Goal: Task Accomplishment & Management: Use online tool/utility

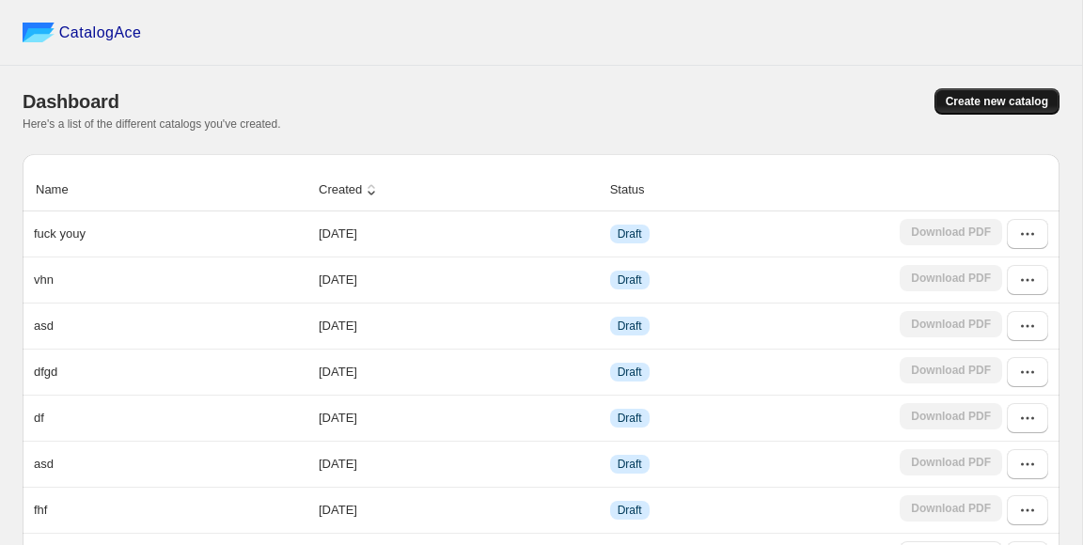
click at [965, 96] on span "Create new catalog" at bounding box center [997, 101] width 102 height 15
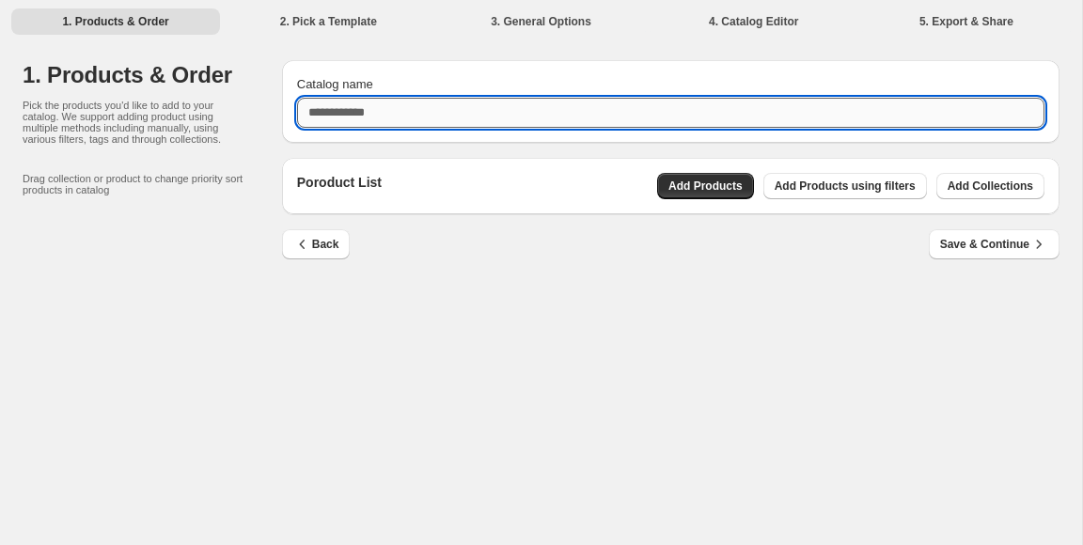
click at [504, 110] on input "Catalog name" at bounding box center [670, 113] width 747 height 30
type input "***"
click at [742, 192] on button "Add Products" at bounding box center [705, 186] width 97 height 26
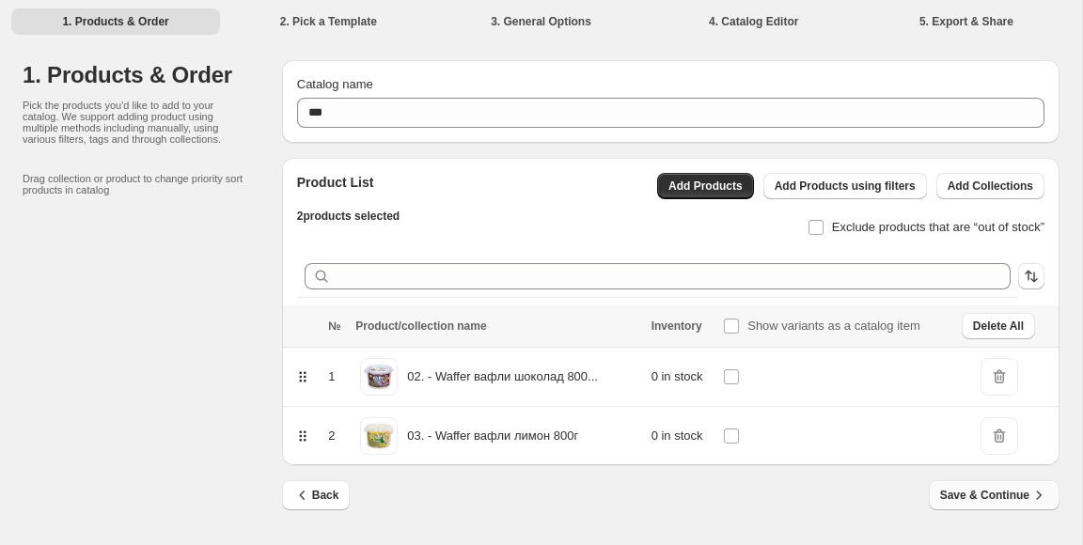
click at [969, 500] on span "Save & Continue" at bounding box center [994, 495] width 108 height 19
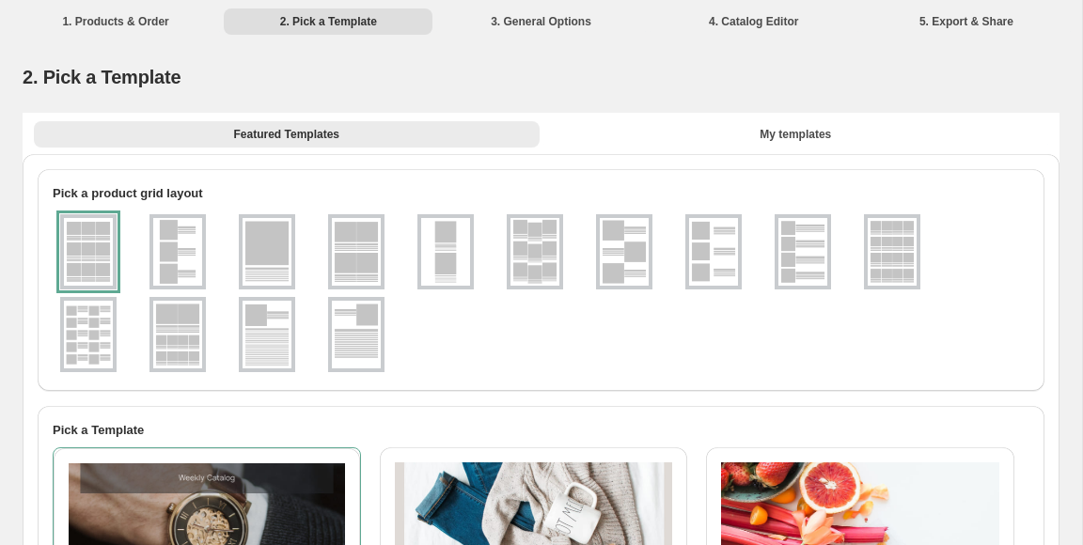
click at [704, 267] on img at bounding box center [713, 252] width 49 height 68
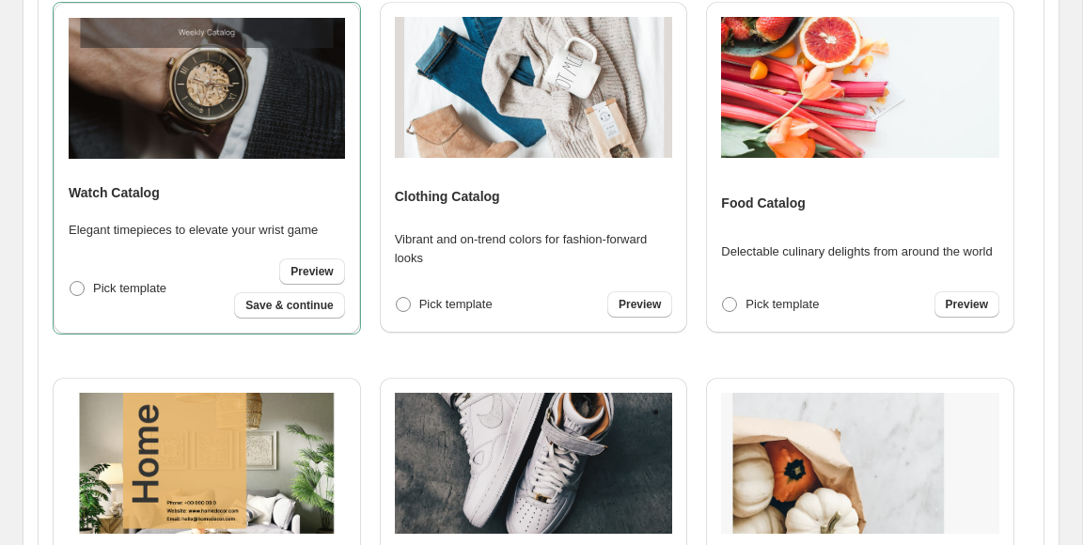
scroll to position [772, 0]
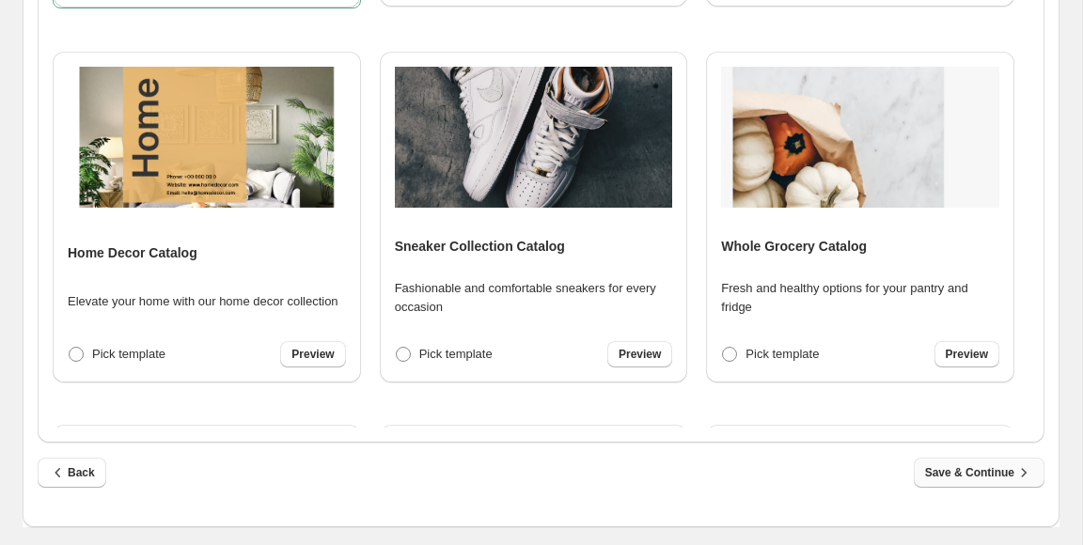
click at [972, 480] on span "Save & Continue" at bounding box center [979, 472] width 108 height 19
select select "**********"
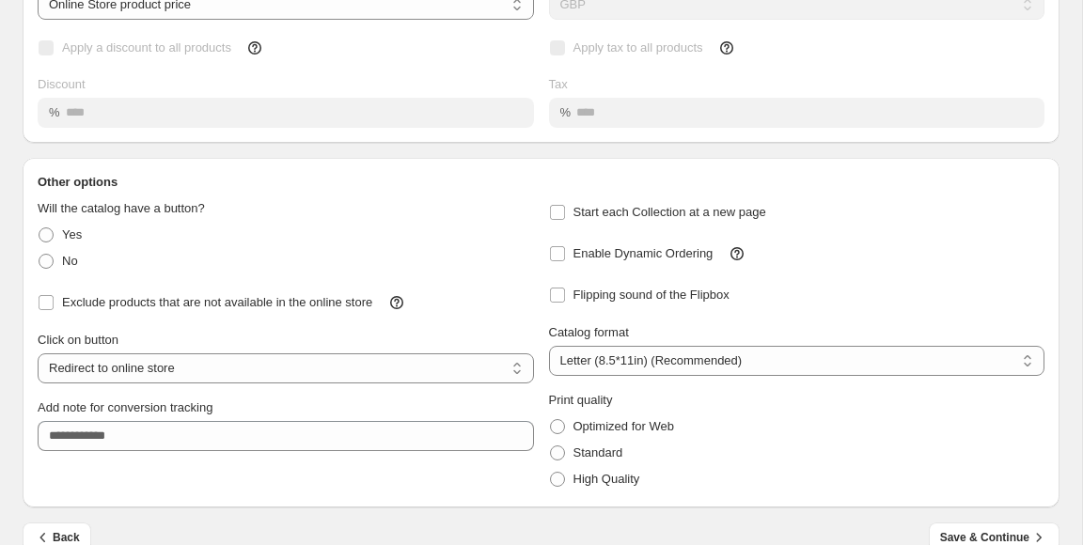
scroll to position [230, 0]
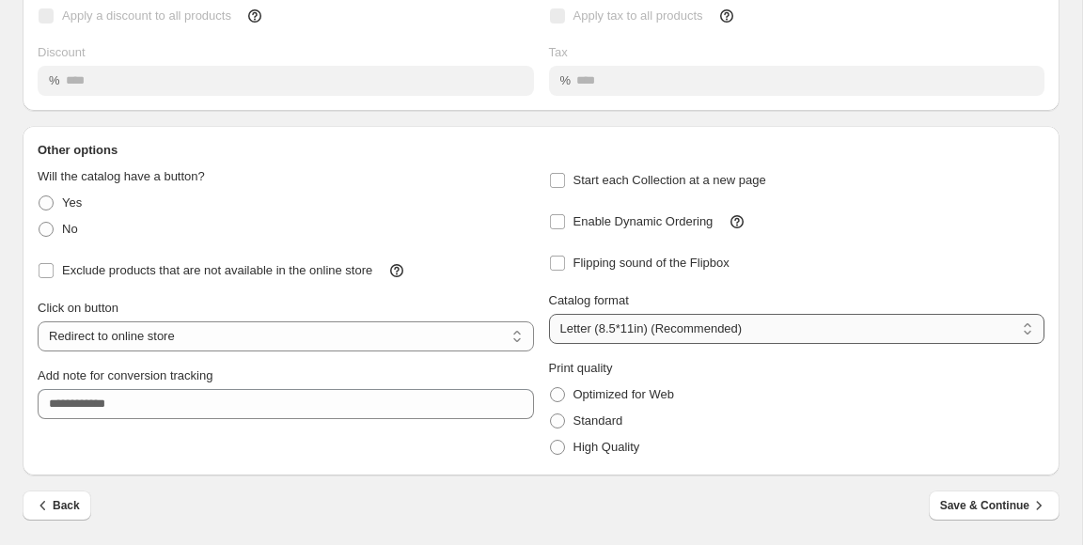
click at [603, 322] on select "**********" at bounding box center [797, 329] width 496 height 30
click at [532, 232] on div "No" at bounding box center [286, 229] width 496 height 26
click at [965, 507] on span "Save & Continue" at bounding box center [994, 505] width 108 height 19
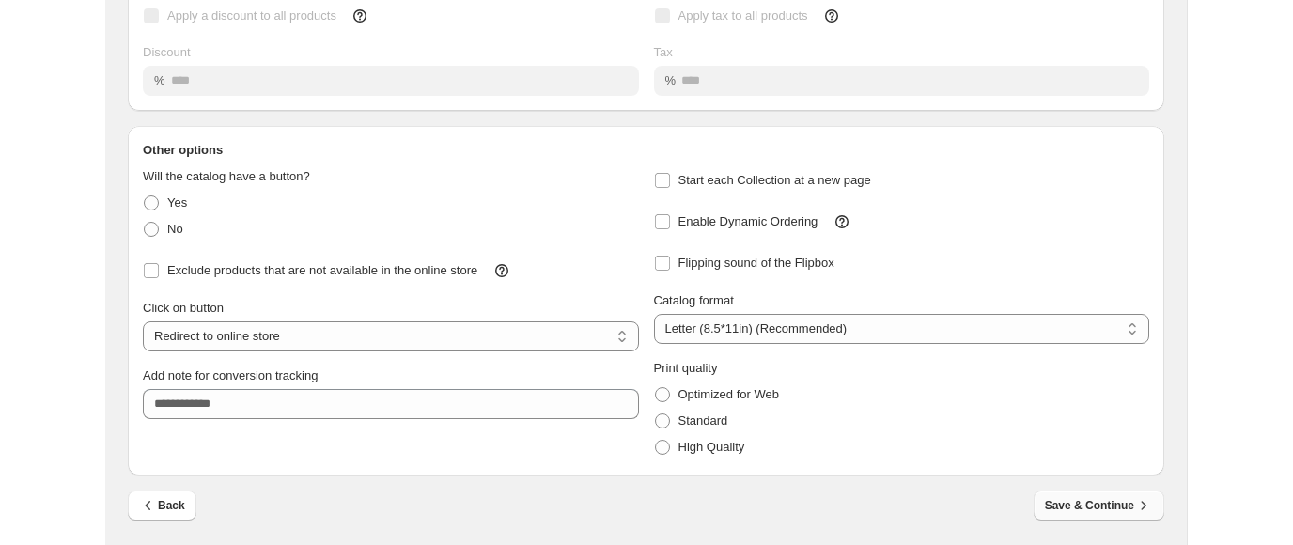
scroll to position [0, 0]
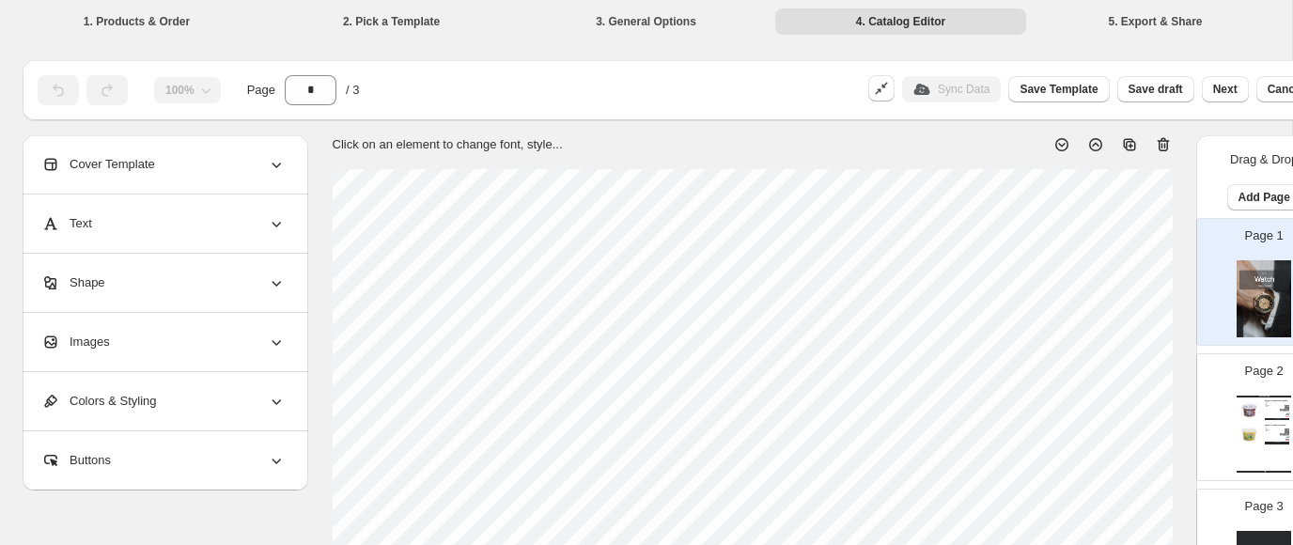
click at [1082, 442] on img at bounding box center [1250, 435] width 21 height 21
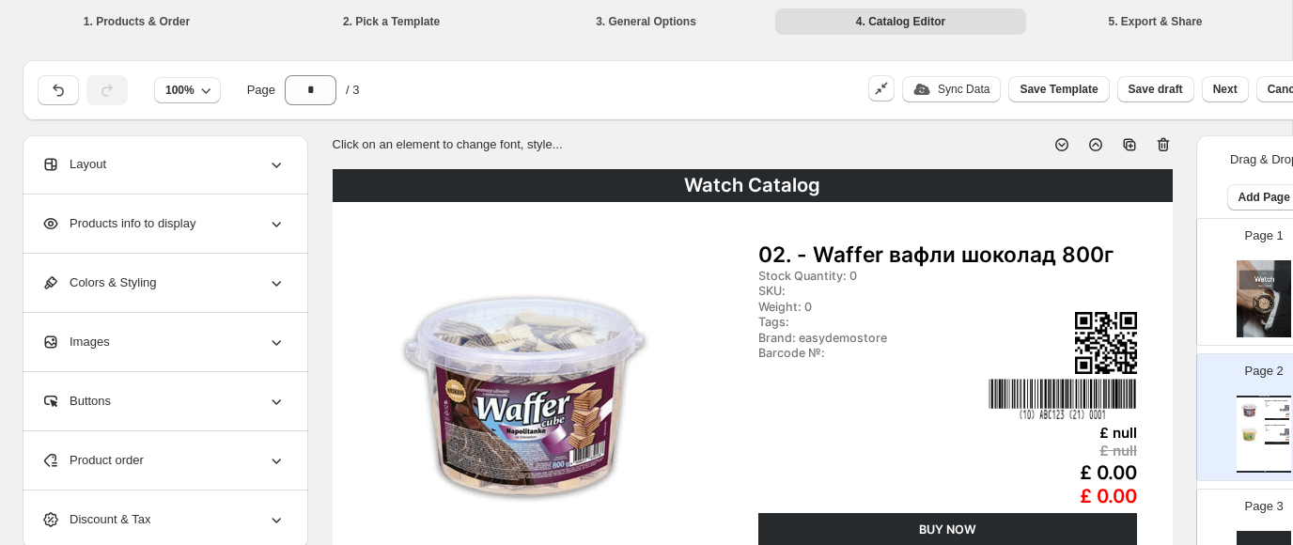
click at [273, 227] on icon at bounding box center [276, 223] width 19 height 19
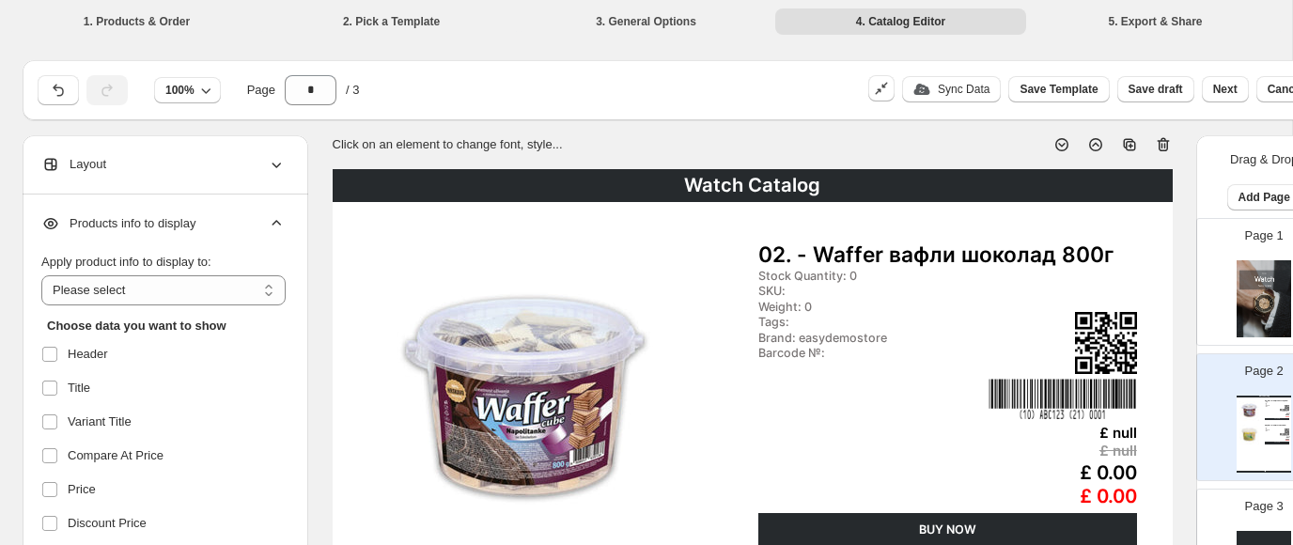
click at [273, 227] on icon at bounding box center [276, 223] width 19 height 19
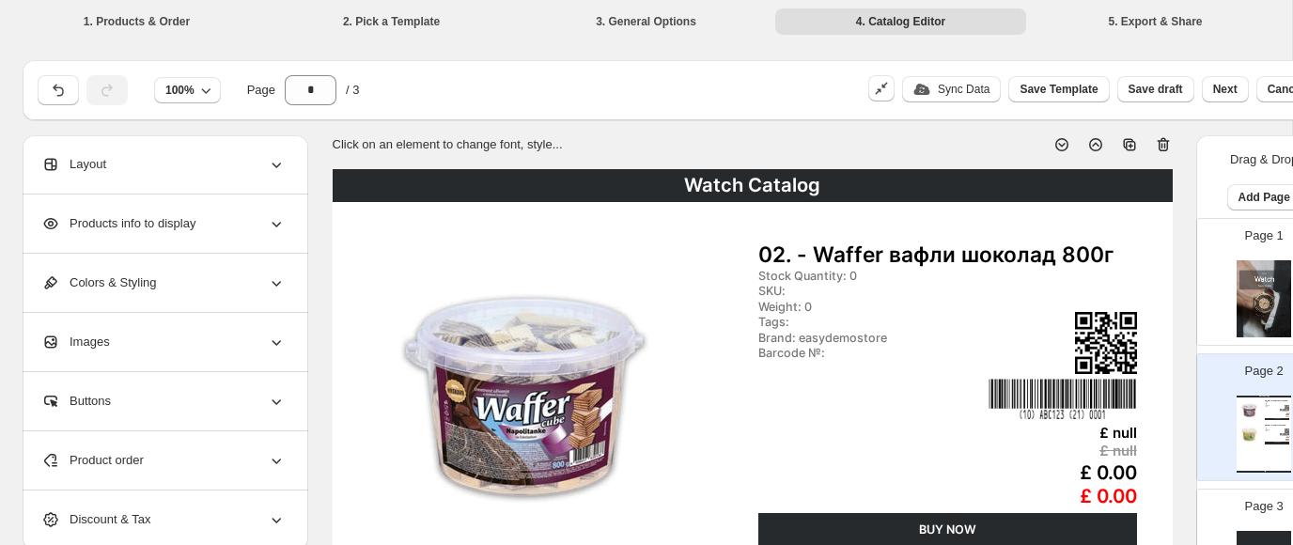
click at [272, 176] on div "Layout" at bounding box center [163, 164] width 244 height 58
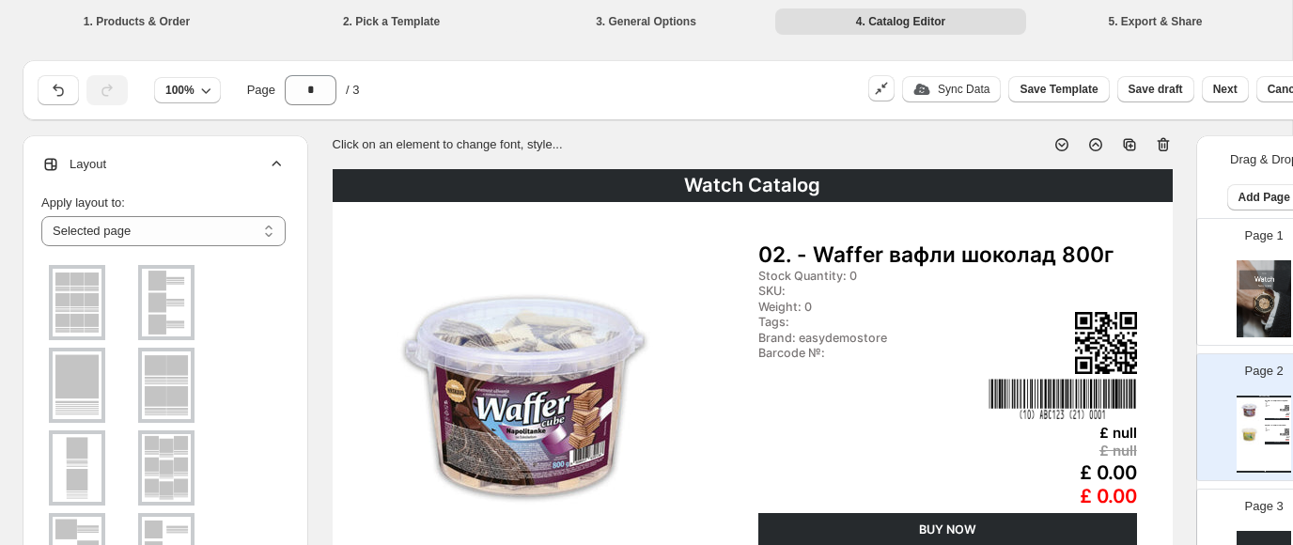
click at [272, 176] on div "Layout" at bounding box center [163, 164] width 244 height 58
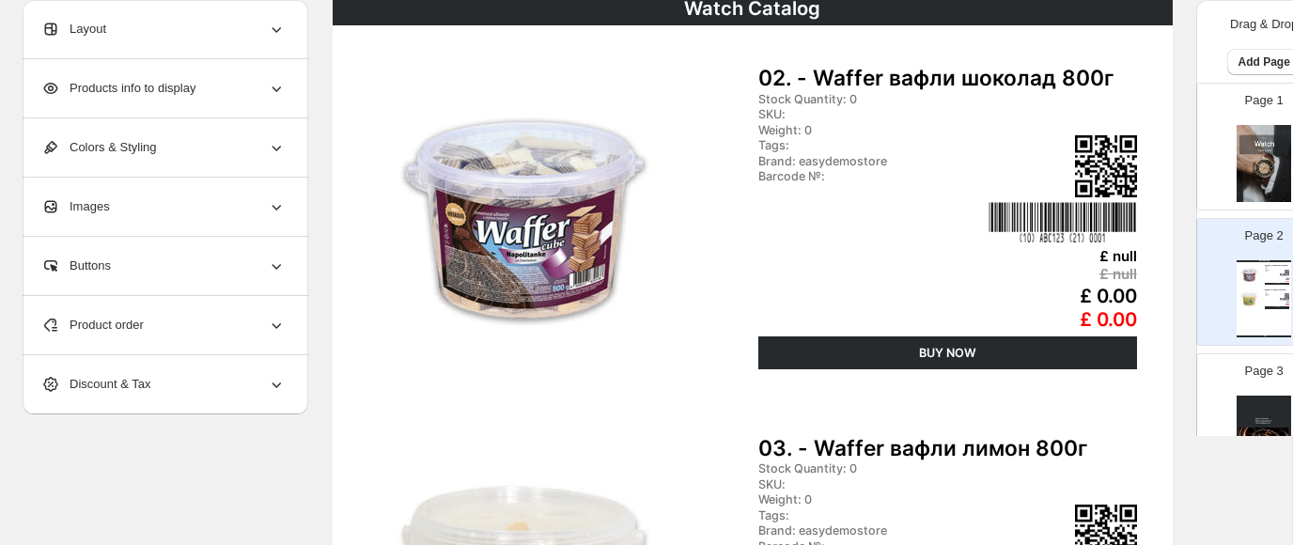
scroll to position [202, 0]
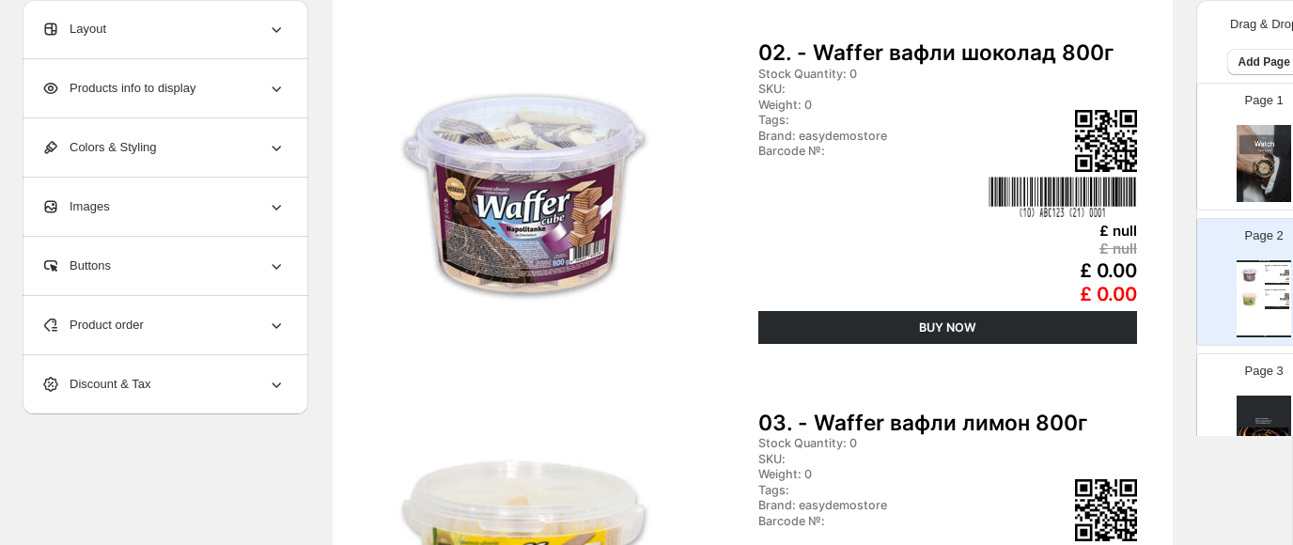
click at [261, 221] on div "Images" at bounding box center [163, 207] width 244 height 58
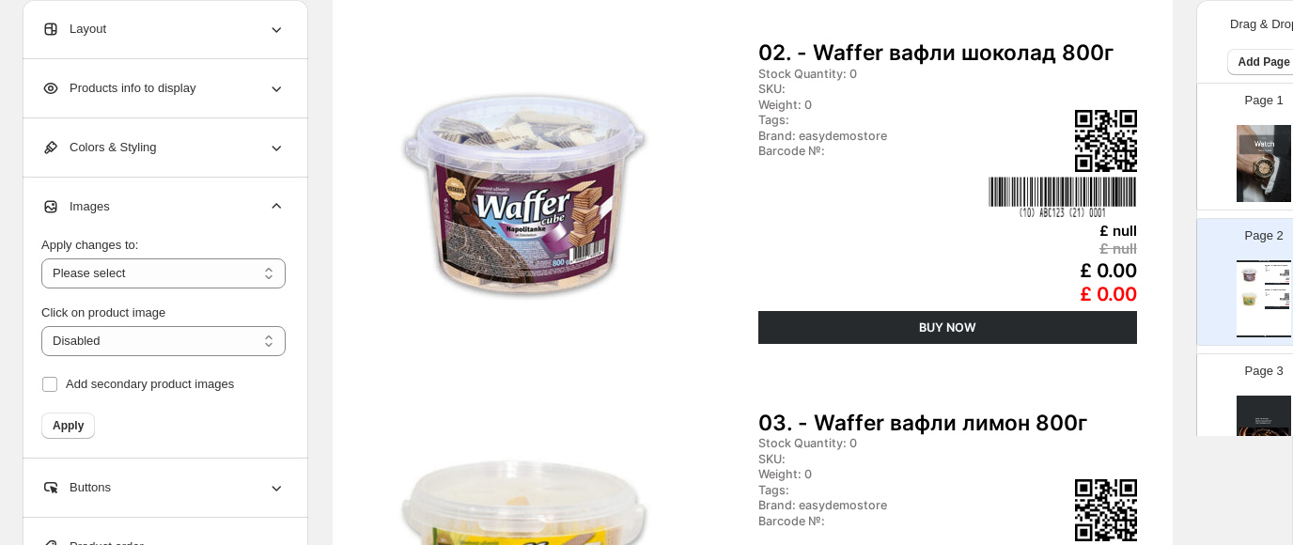
click at [261, 221] on div "**********" at bounding box center [163, 330] width 244 height 218
click at [278, 209] on icon at bounding box center [276, 206] width 19 height 19
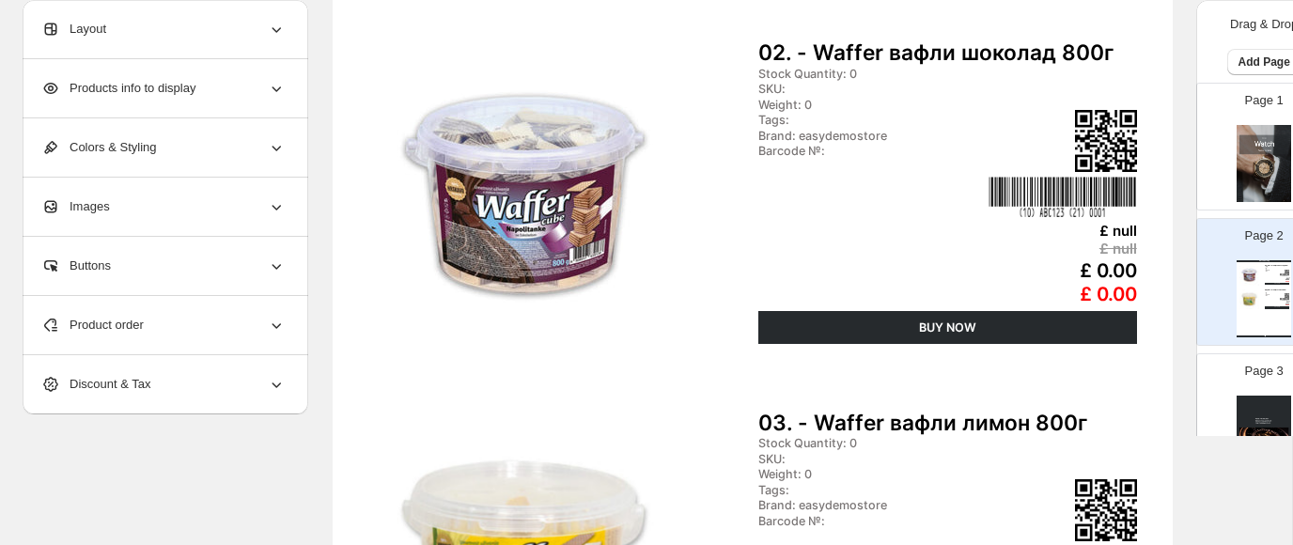
click at [274, 267] on icon at bounding box center [277, 267] width 9 height 6
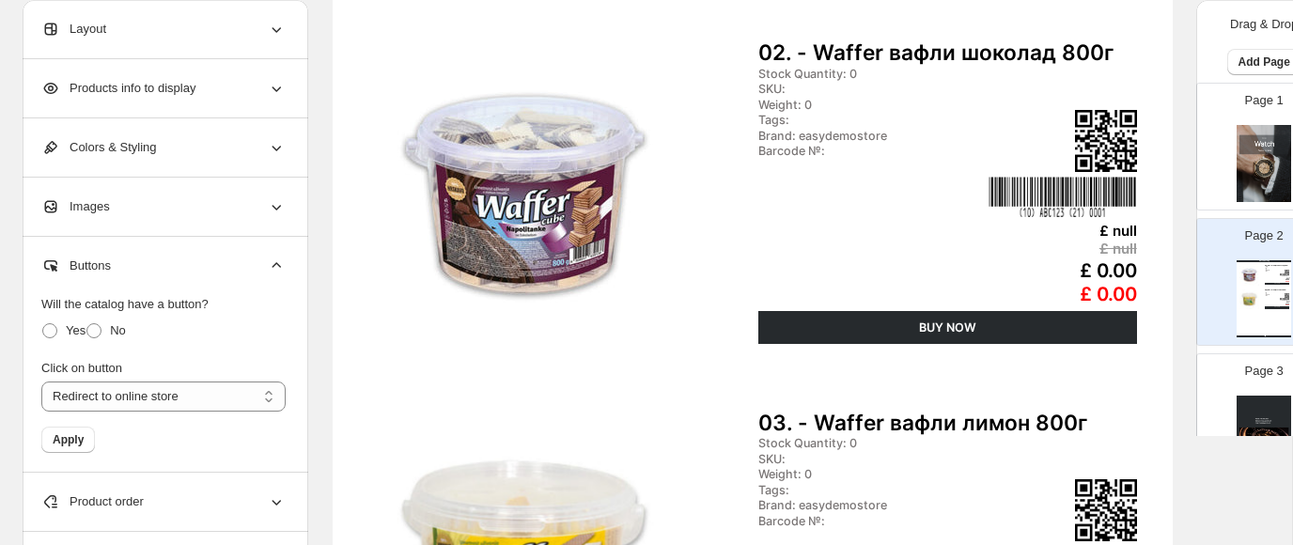
click at [274, 267] on icon at bounding box center [276, 266] width 19 height 19
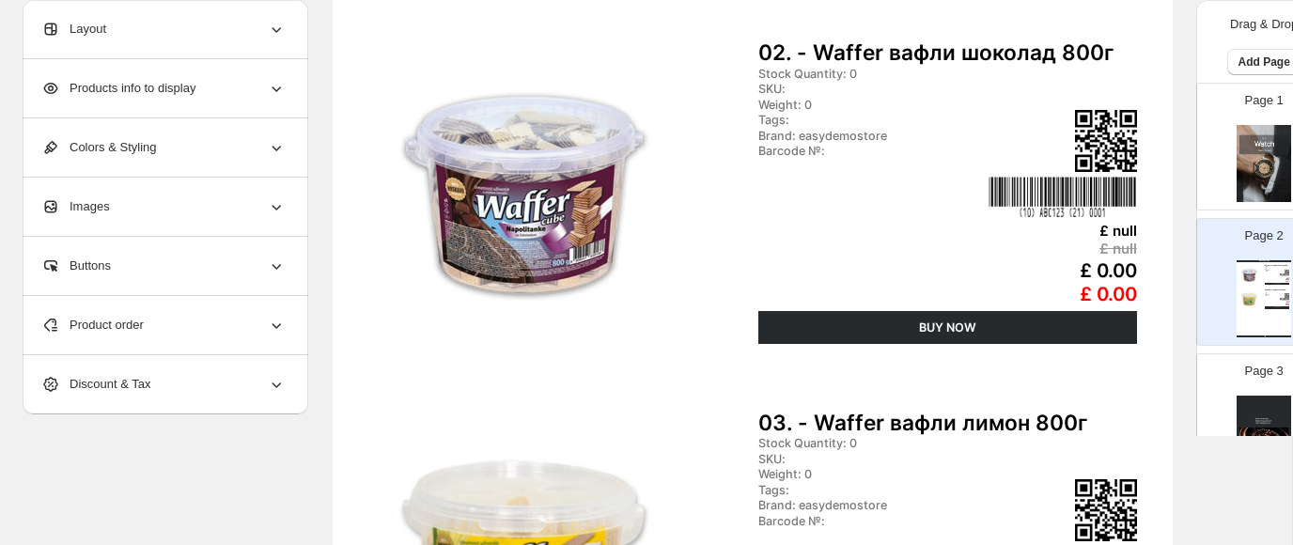
click at [270, 323] on icon at bounding box center [276, 325] width 19 height 19
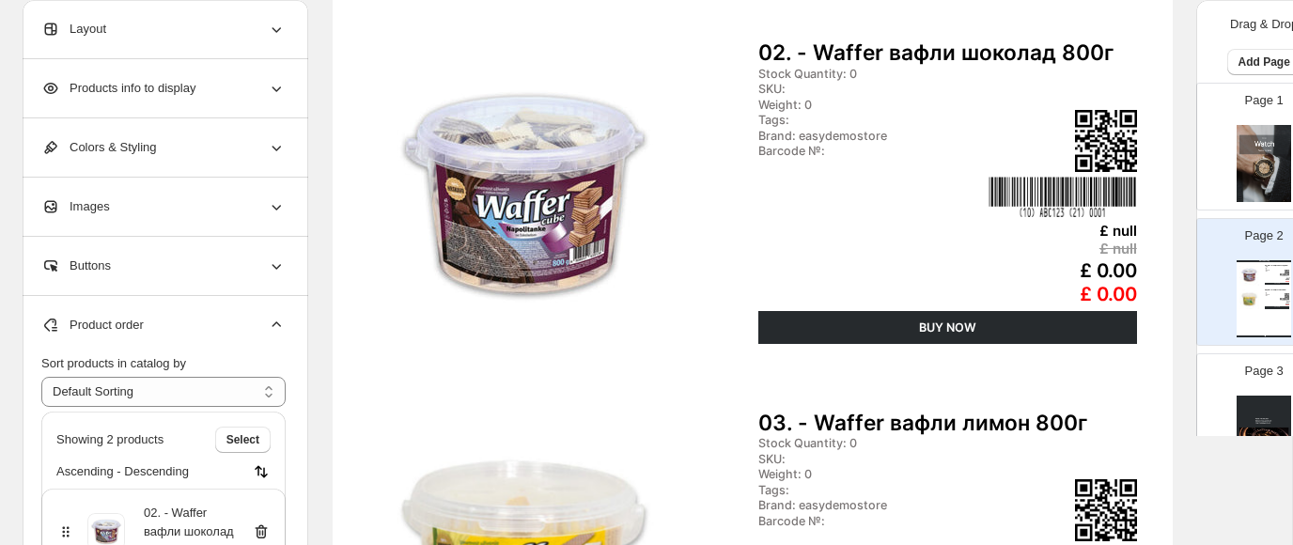
click at [270, 323] on icon at bounding box center [276, 325] width 19 height 19
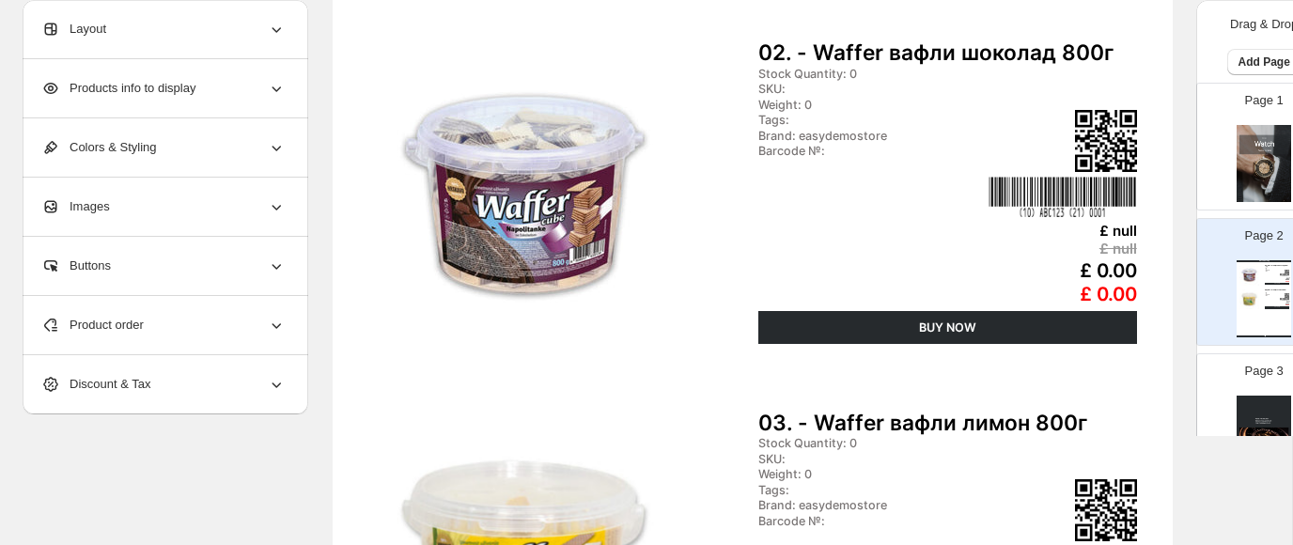
scroll to position [255, 0]
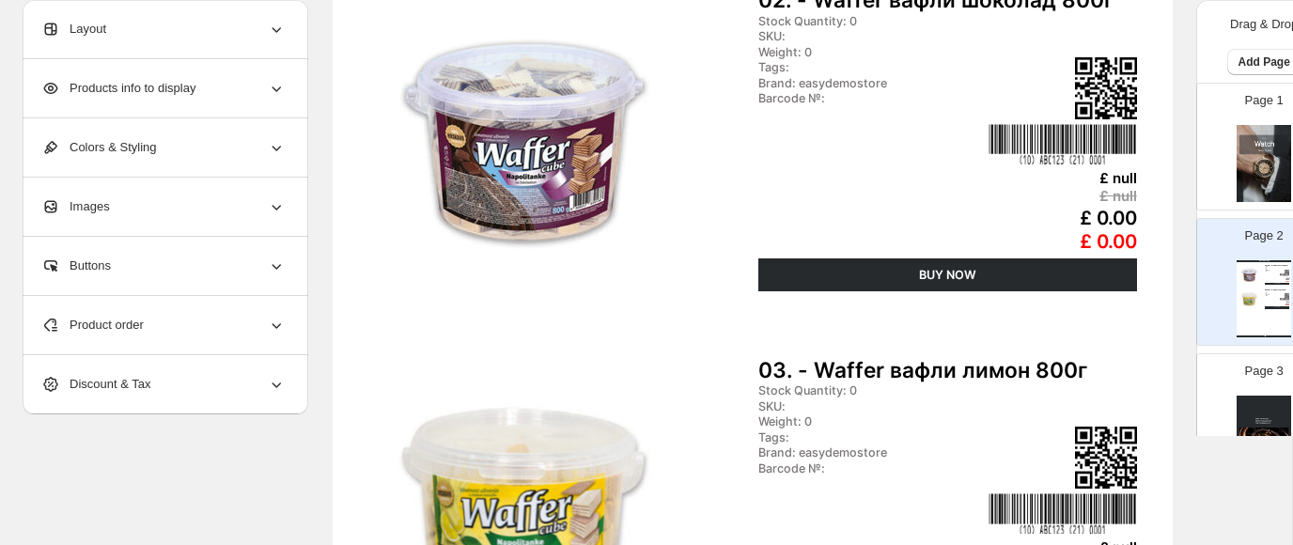
click at [275, 381] on icon at bounding box center [276, 384] width 19 height 19
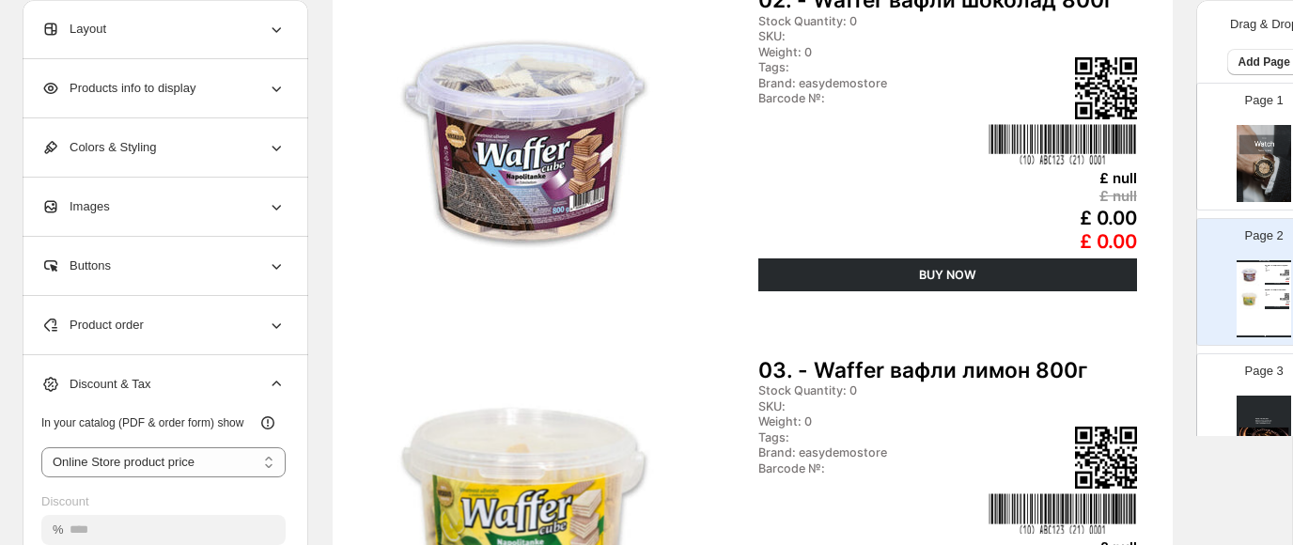
click at [275, 381] on icon at bounding box center [276, 384] width 19 height 19
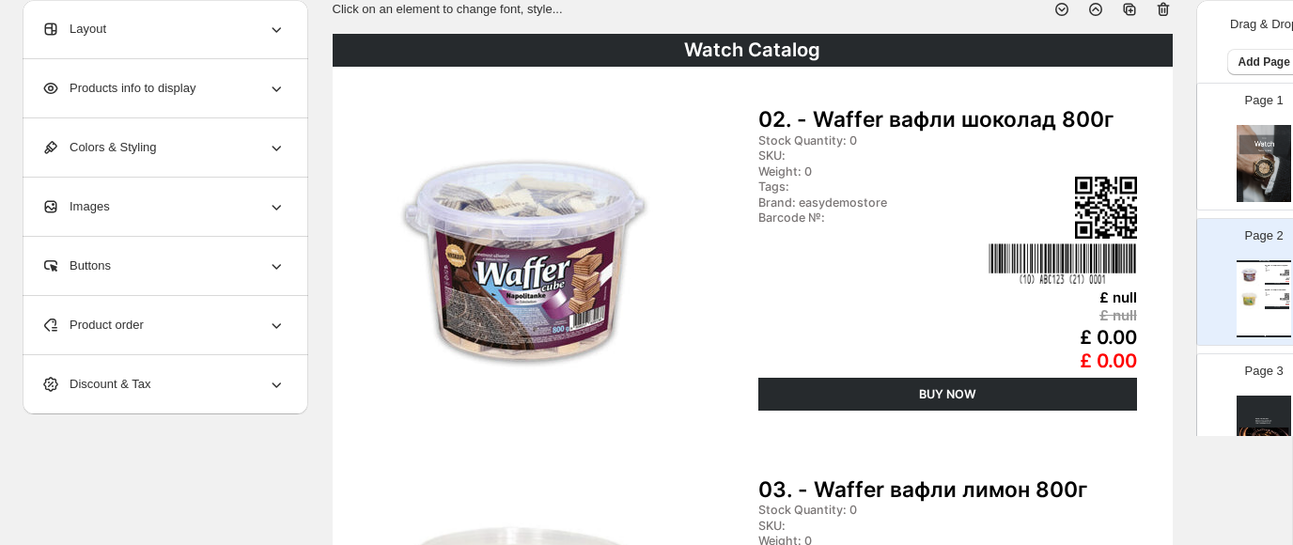
scroll to position [0, 0]
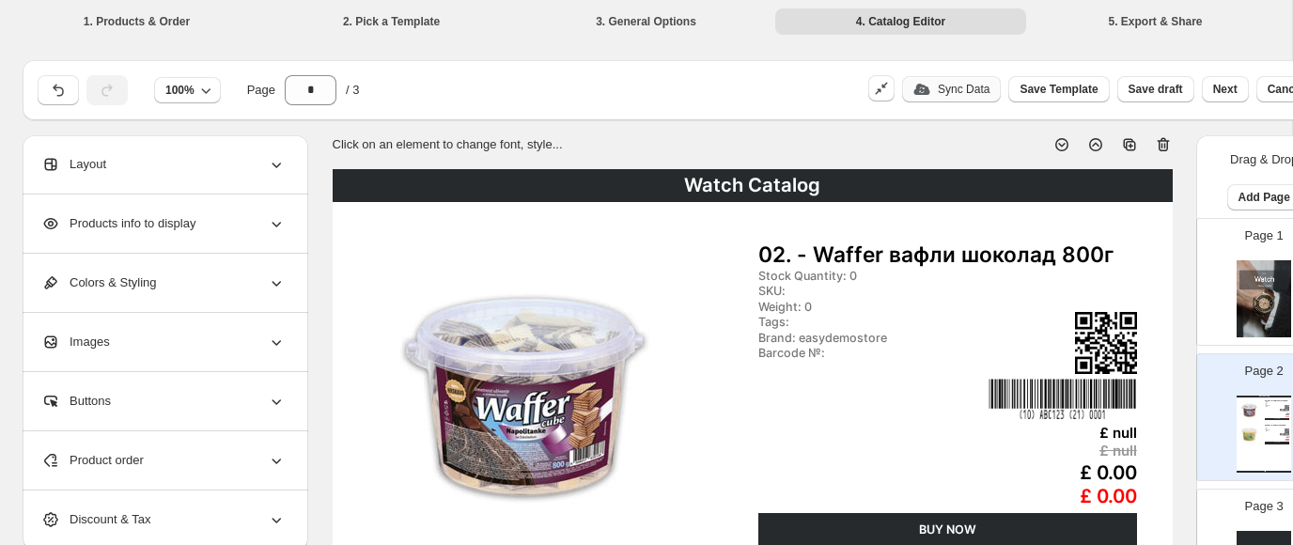
click at [963, 87] on p "Sync Data" at bounding box center [964, 89] width 52 height 15
click at [1082, 140] on icon at bounding box center [1095, 144] width 13 height 13
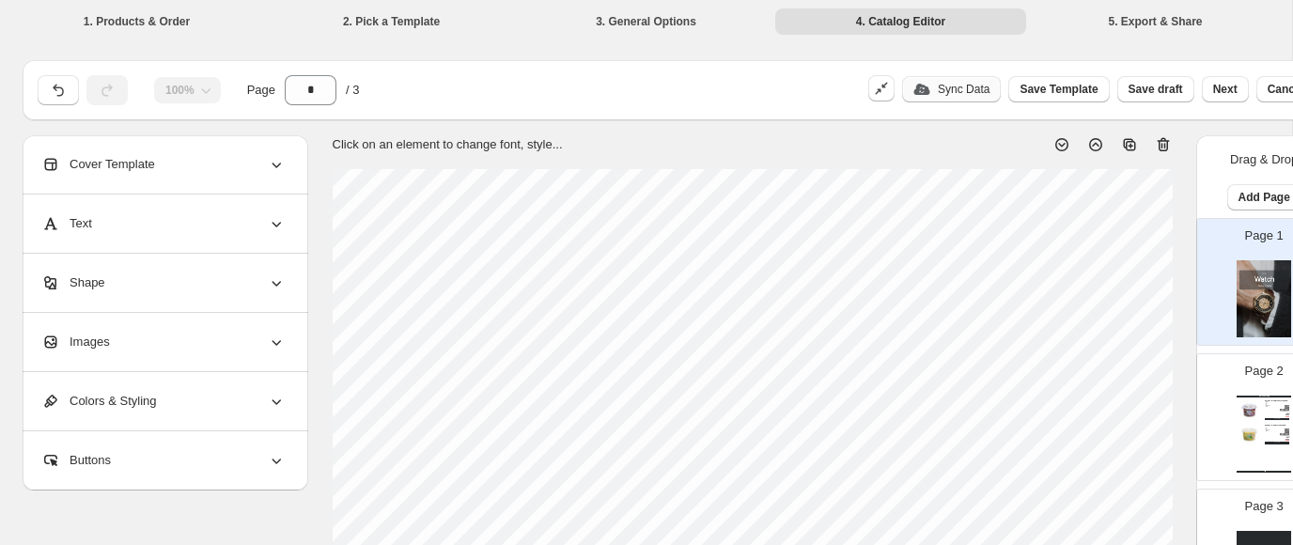
click at [1056, 147] on icon at bounding box center [1062, 144] width 13 height 13
type input "*"
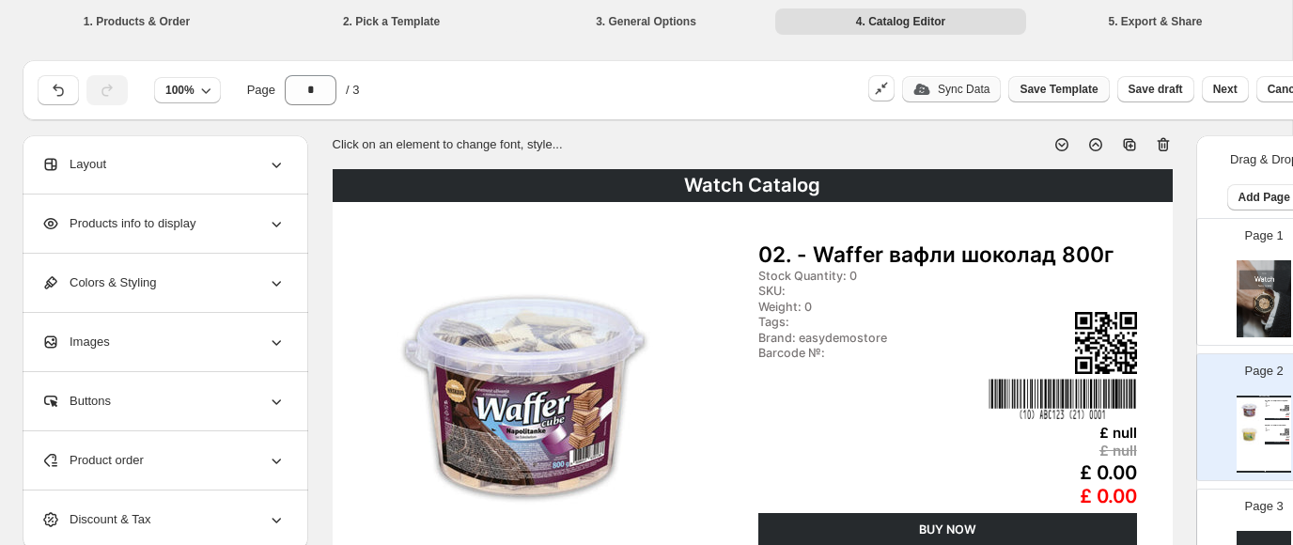
click at [1082, 92] on span "Save Template" at bounding box center [1059, 89] width 78 height 15
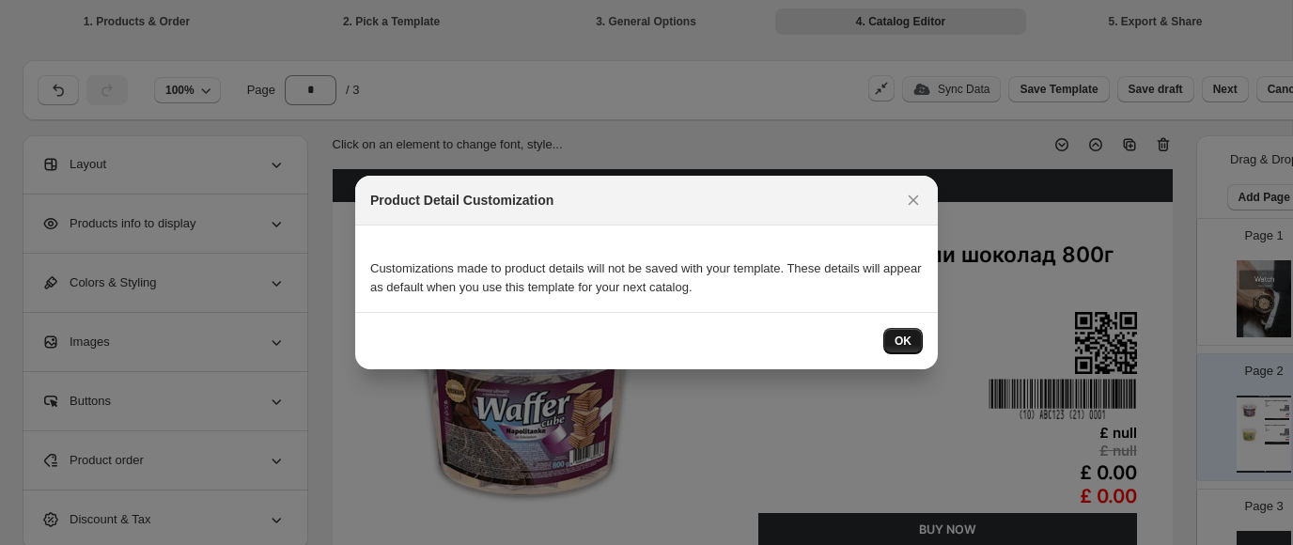
click at [902, 342] on span "OK" at bounding box center [903, 341] width 17 height 15
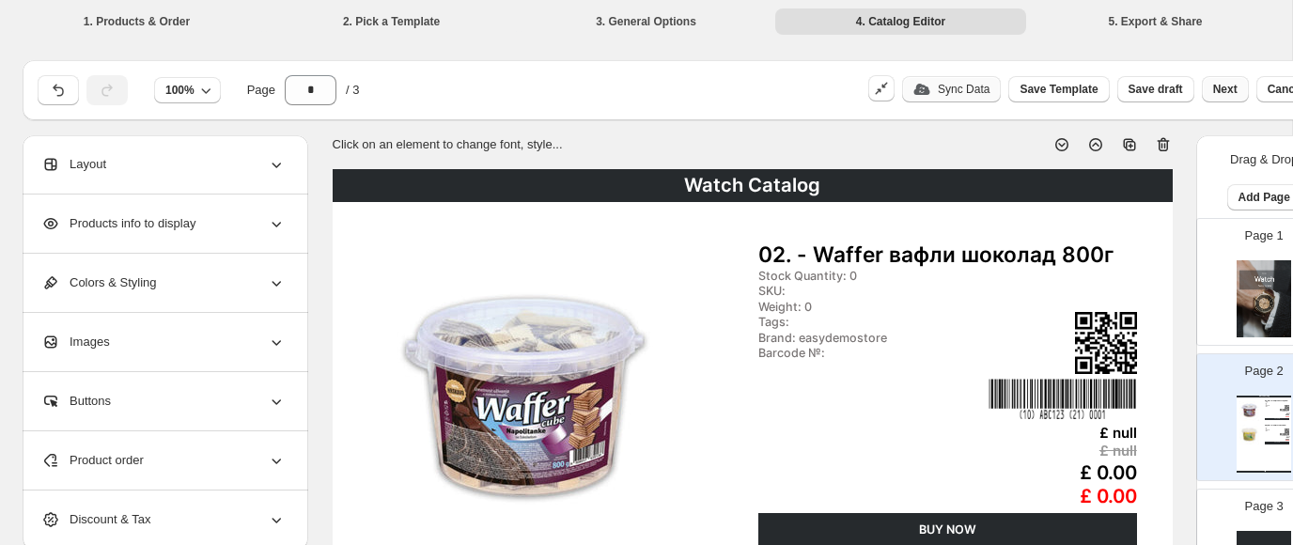
click at [1082, 92] on span "Next" at bounding box center [1226, 89] width 24 height 15
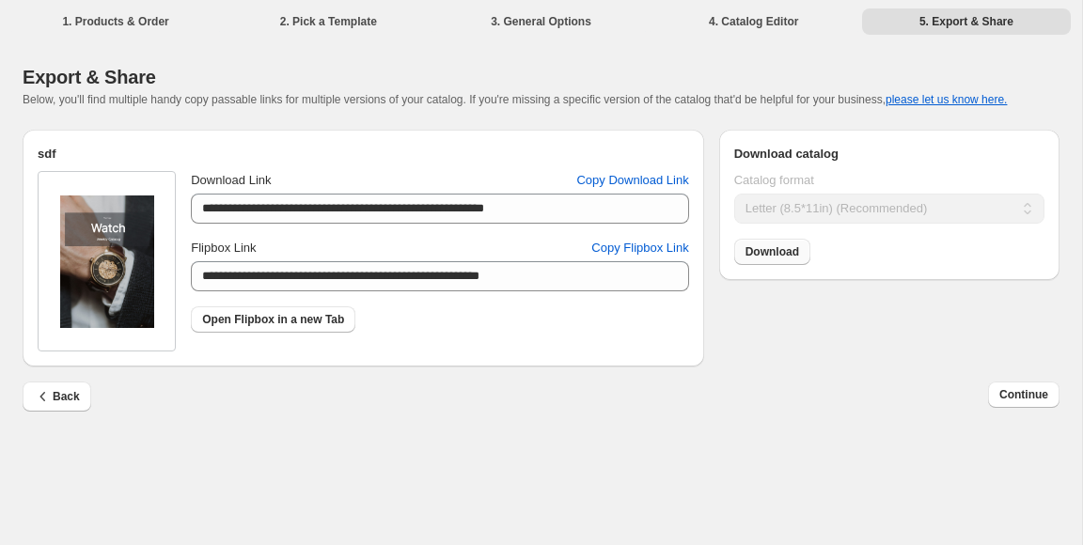
click at [782, 259] on span "Download" at bounding box center [772, 251] width 54 height 15
